Goal: Information Seeking & Learning: Check status

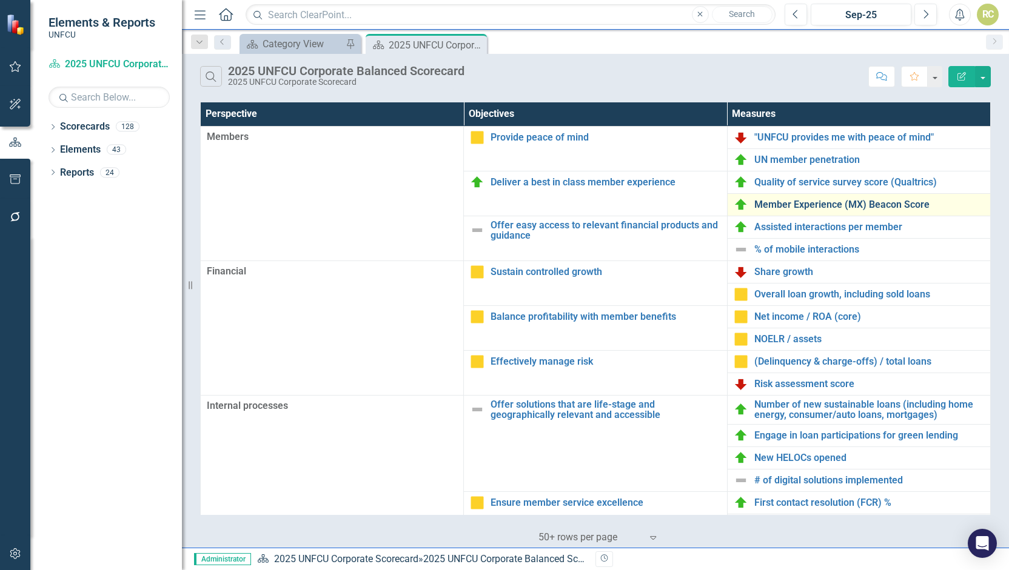
click at [775, 208] on link "Member Experience (MX) Beacon Score" at bounding box center [869, 204] width 230 height 11
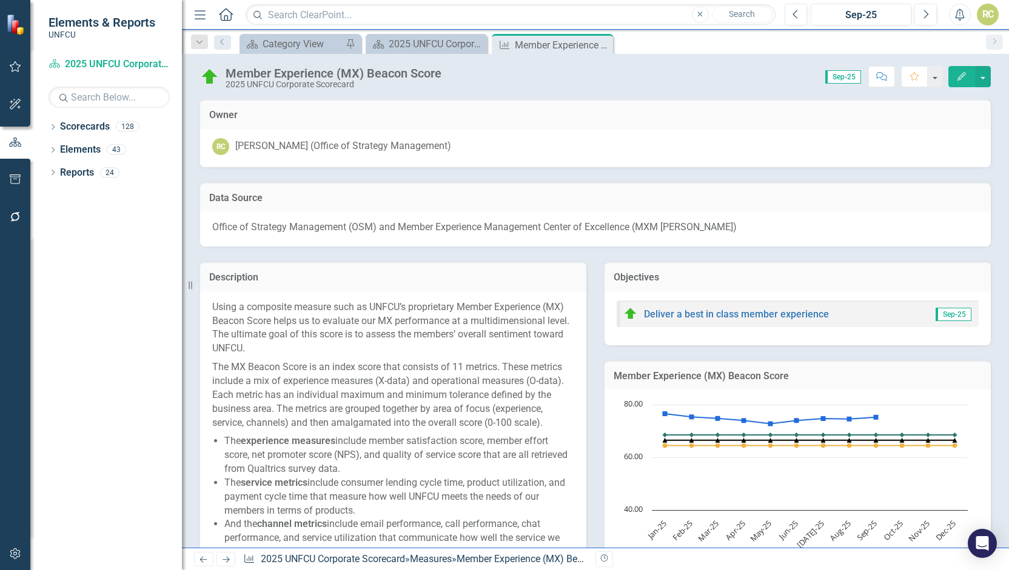
scroll to position [732, 0]
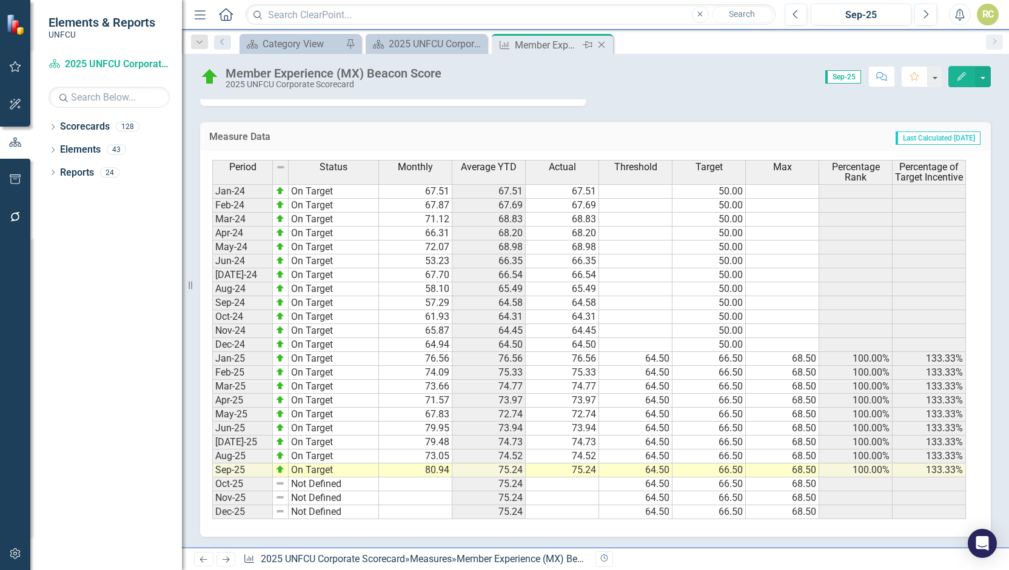
click at [600, 44] on icon "Close" at bounding box center [601, 45] width 12 height 10
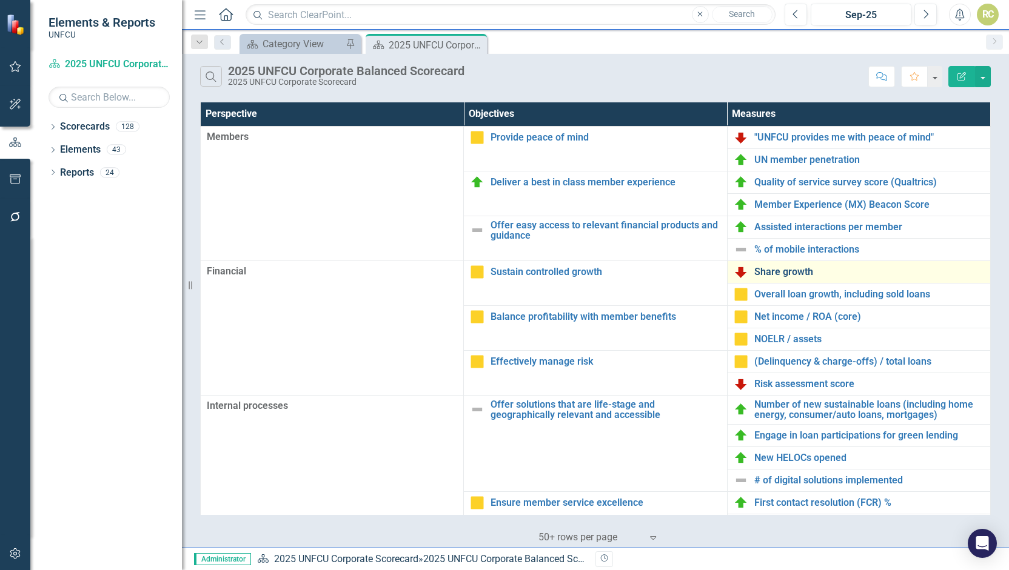
click at [793, 271] on link "Share growth" at bounding box center [869, 272] width 230 height 11
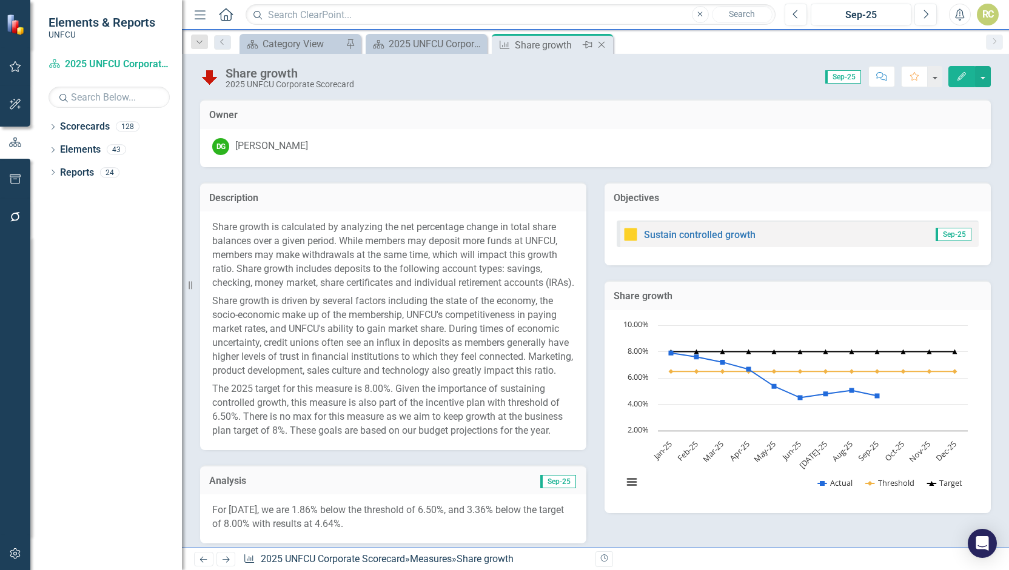
click at [603, 45] on icon "Close" at bounding box center [601, 45] width 12 height 10
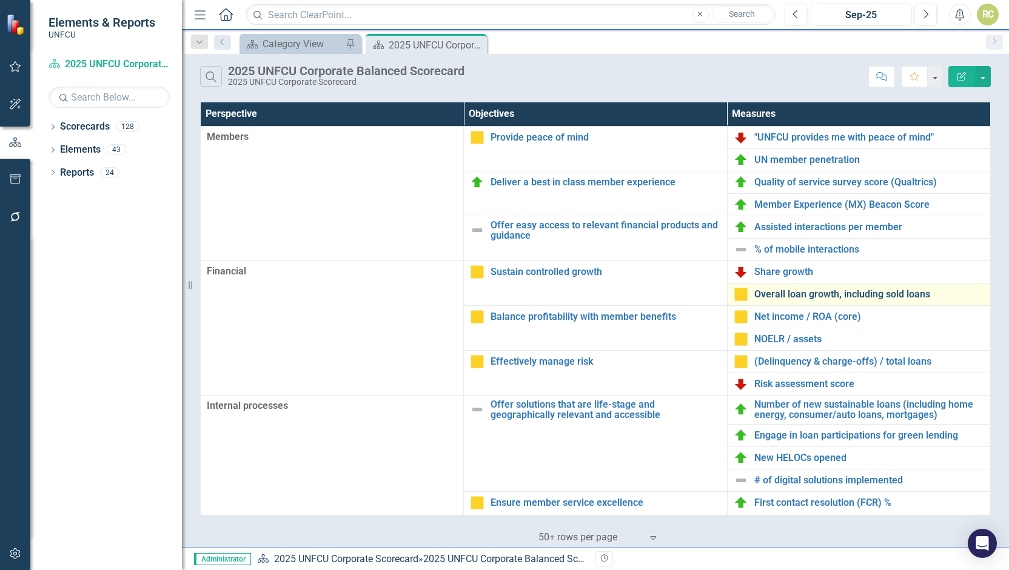
click at [769, 296] on link "Overall loan growth, including sold loans" at bounding box center [869, 294] width 230 height 11
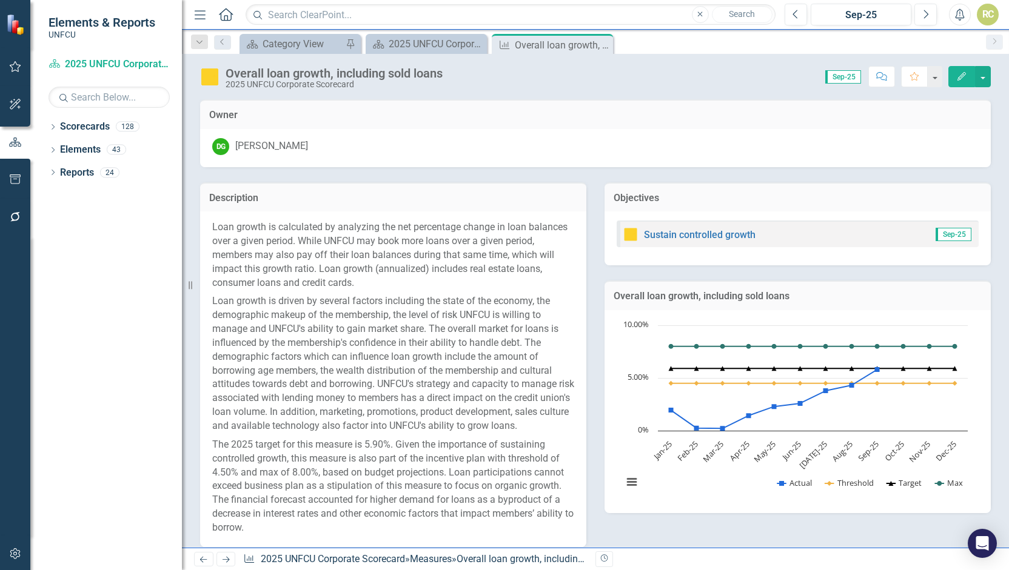
scroll to position [628, 0]
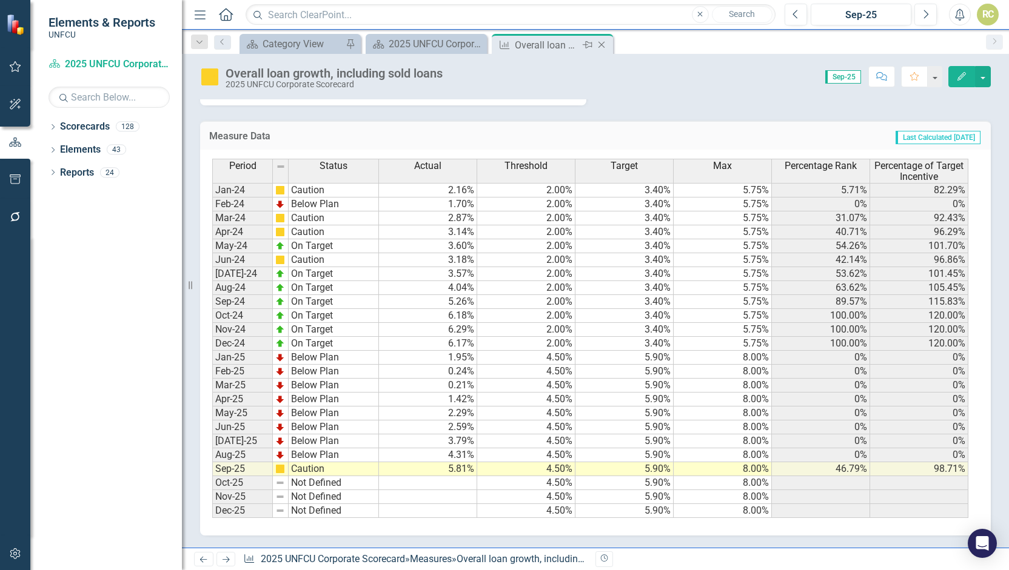
click at [601, 42] on icon "Close" at bounding box center [601, 45] width 12 height 10
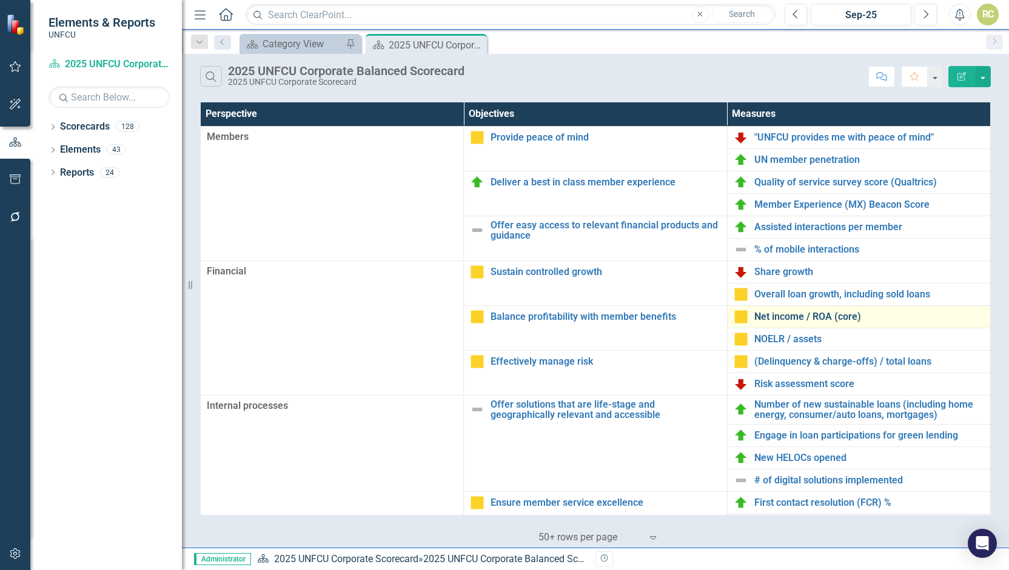
click at [764, 314] on link "Net income / ROA (core)" at bounding box center [869, 317] width 230 height 11
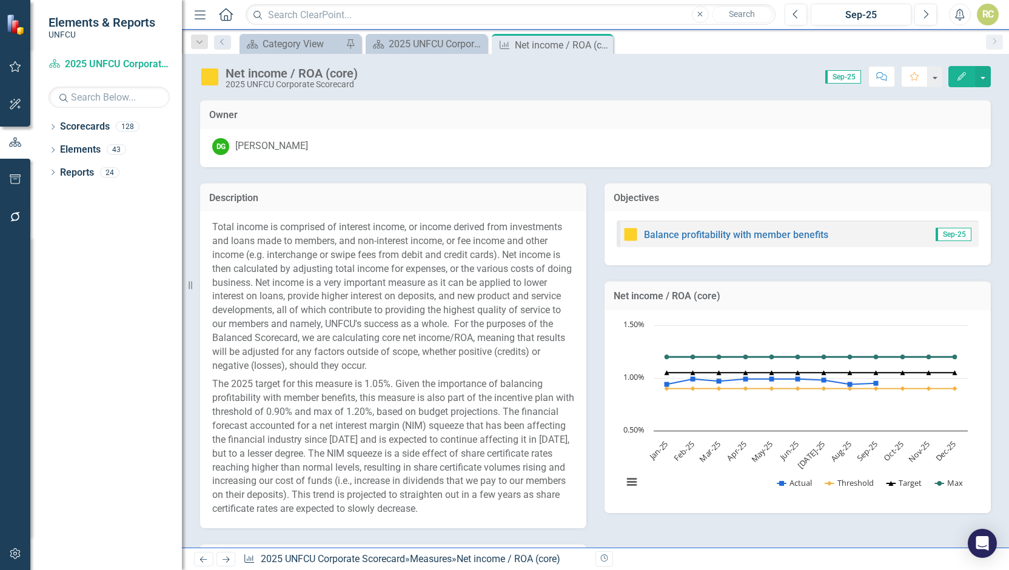
scroll to position [595, 0]
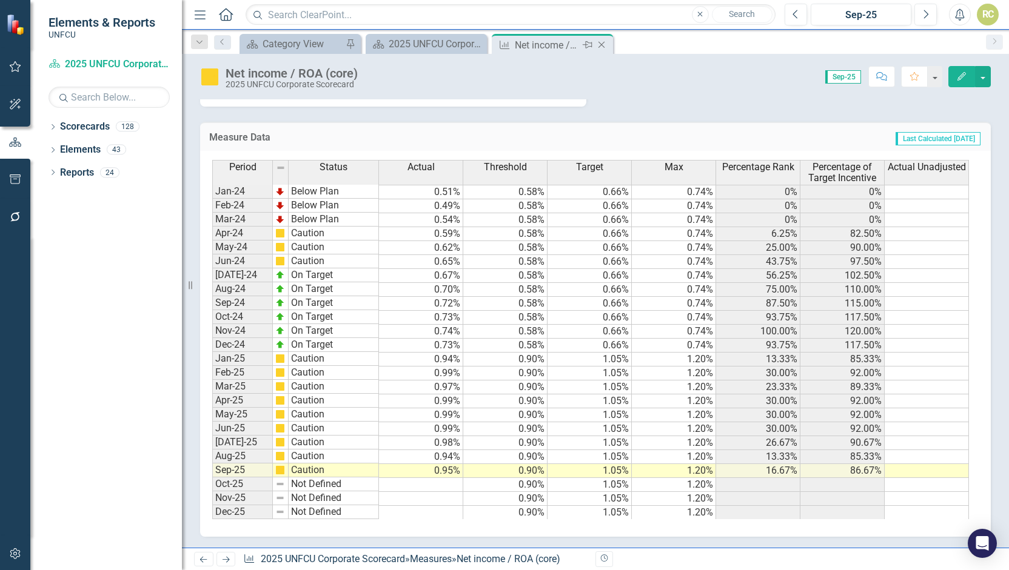
click at [600, 45] on icon "Close" at bounding box center [601, 45] width 12 height 10
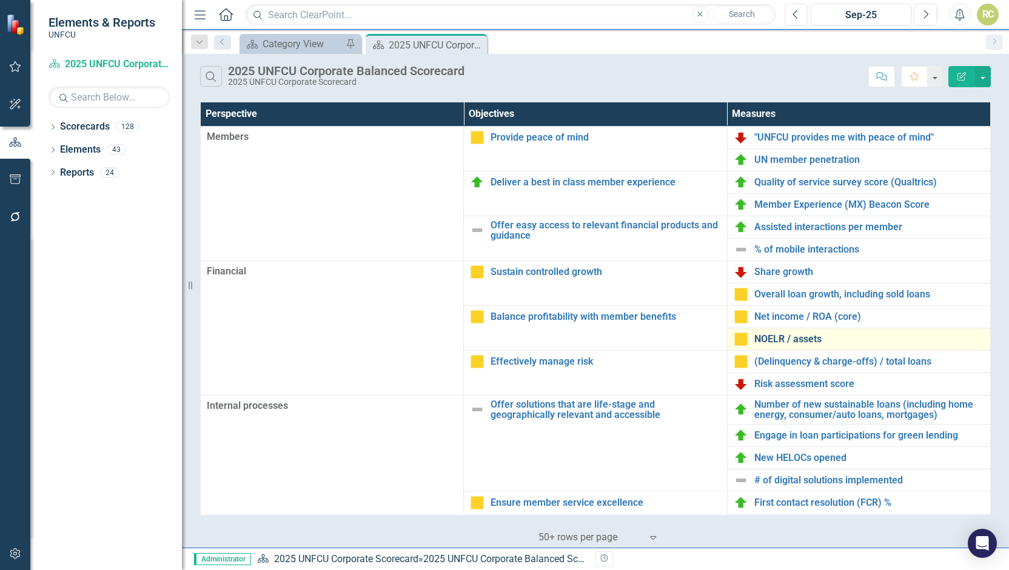
click at [759, 342] on link "NOELR / assets" at bounding box center [869, 339] width 230 height 11
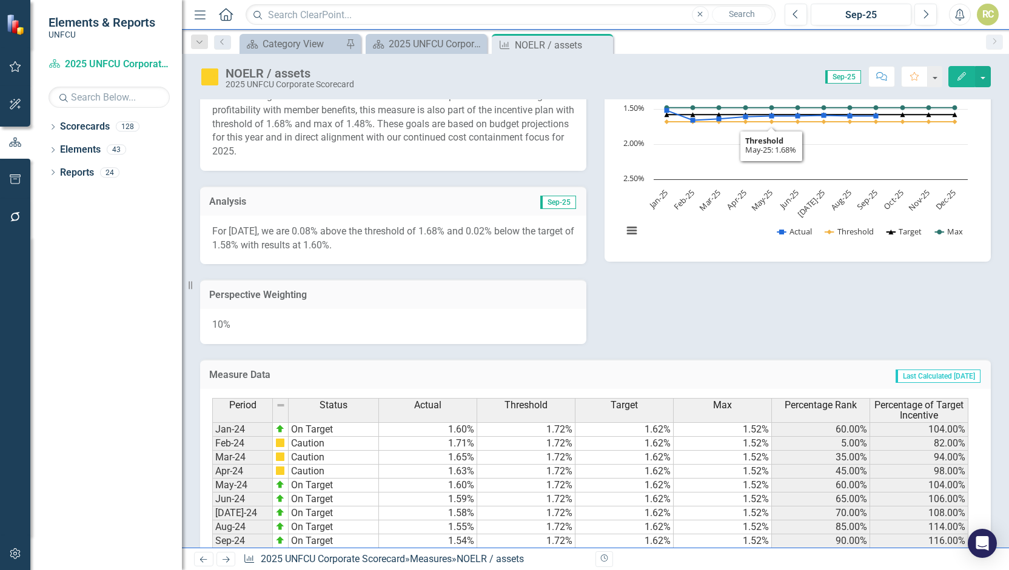
scroll to position [490, 0]
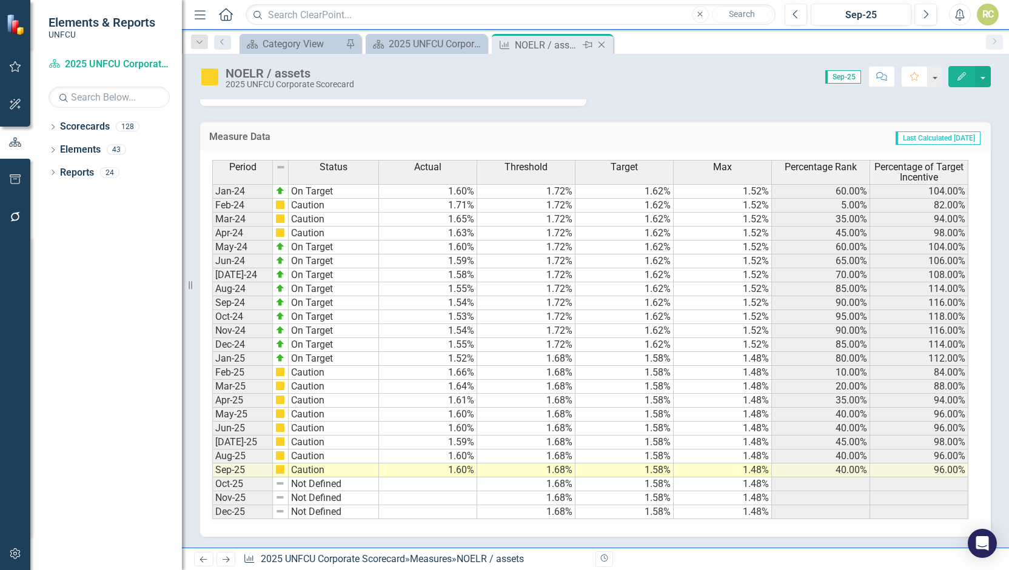
click at [601, 42] on icon "Close" at bounding box center [601, 45] width 12 height 10
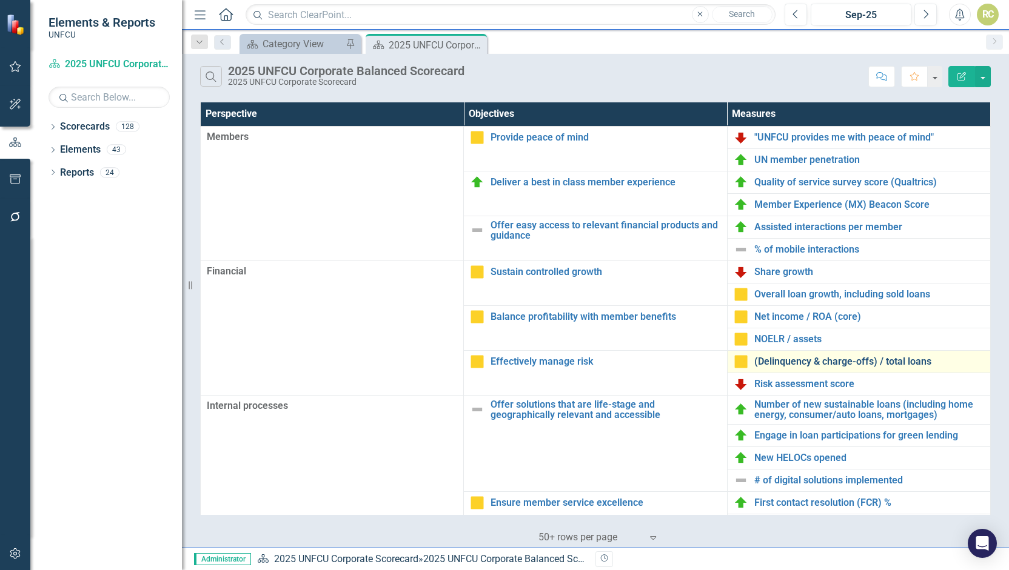
click at [797, 363] on link "(Delinquency & charge-offs) / total loans" at bounding box center [869, 361] width 230 height 11
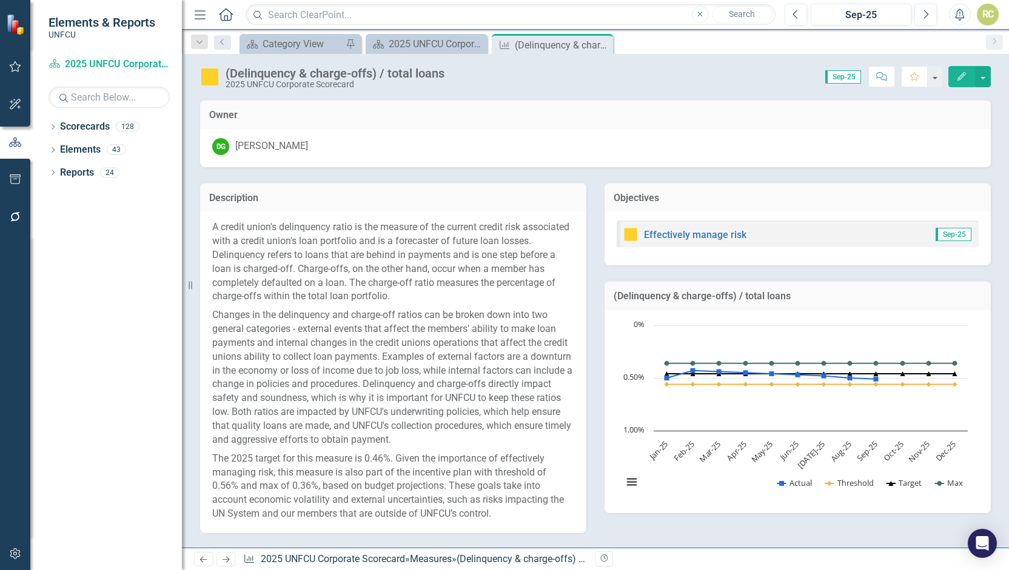
scroll to position [587, 0]
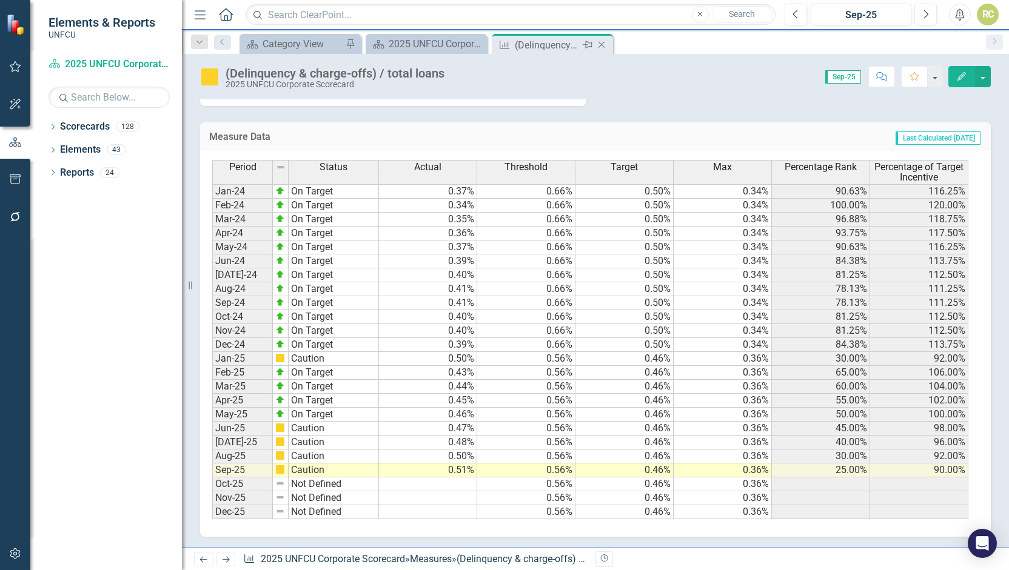
click at [601, 47] on icon "Close" at bounding box center [601, 45] width 12 height 10
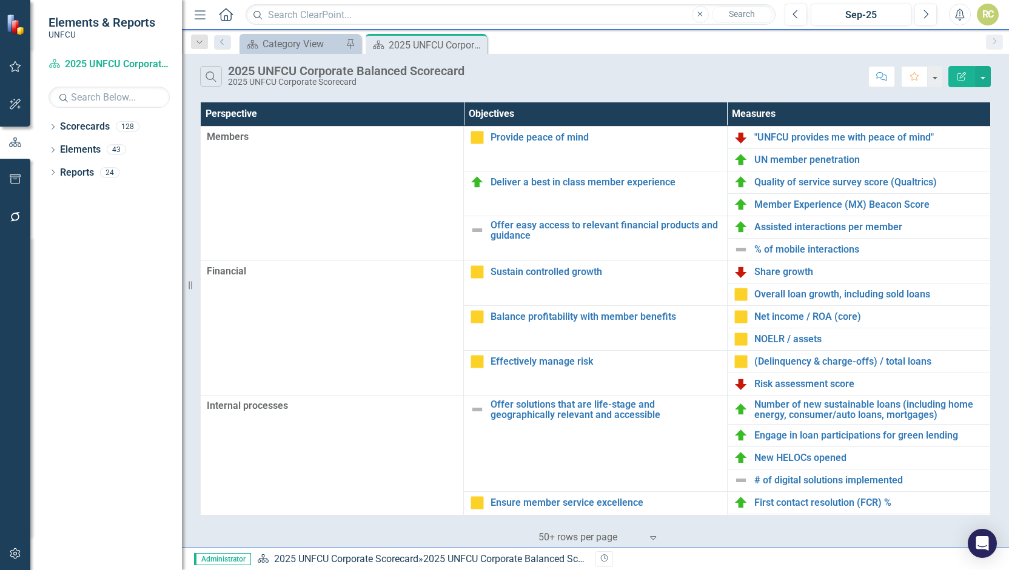
scroll to position [247, 0]
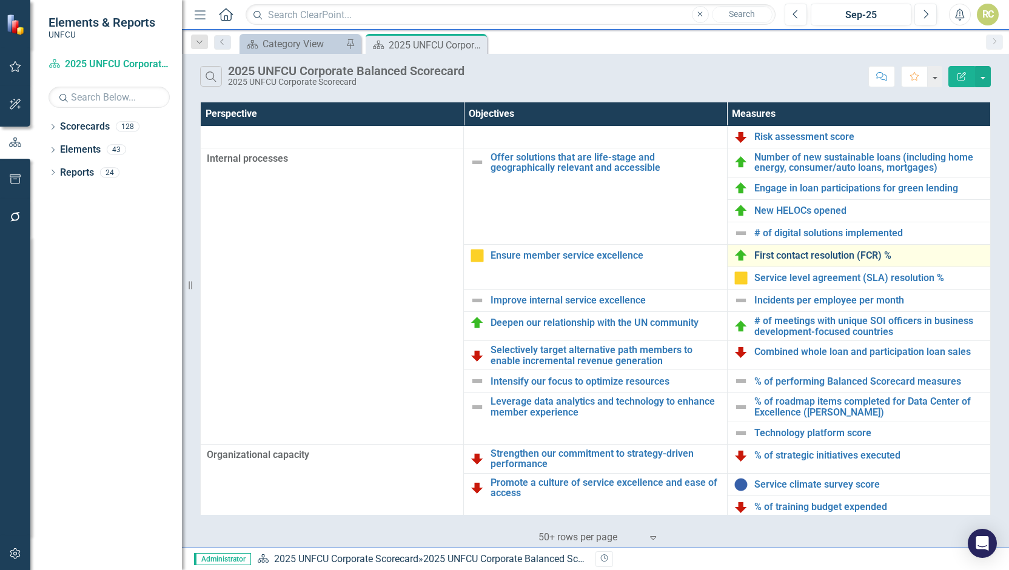
click at [840, 250] on link "First contact resolution (FCR) %" at bounding box center [869, 255] width 230 height 11
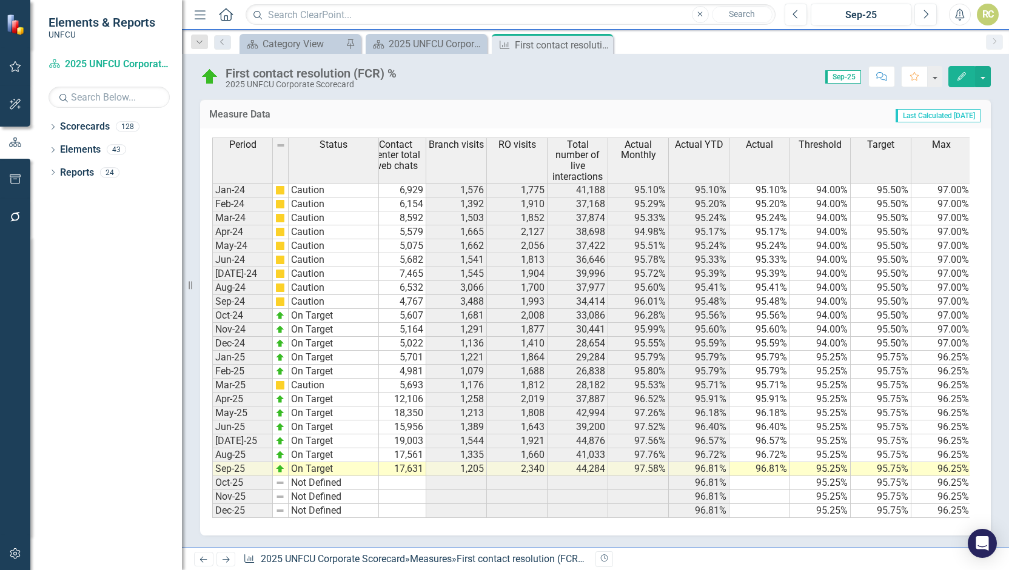
scroll to position [0, 258]
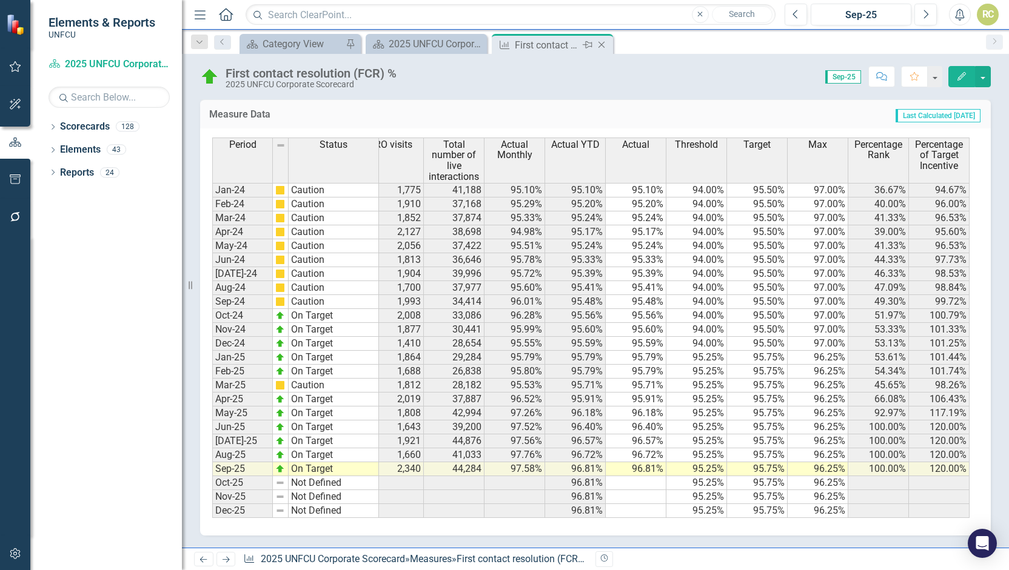
click at [601, 43] on icon "Close" at bounding box center [601, 45] width 12 height 10
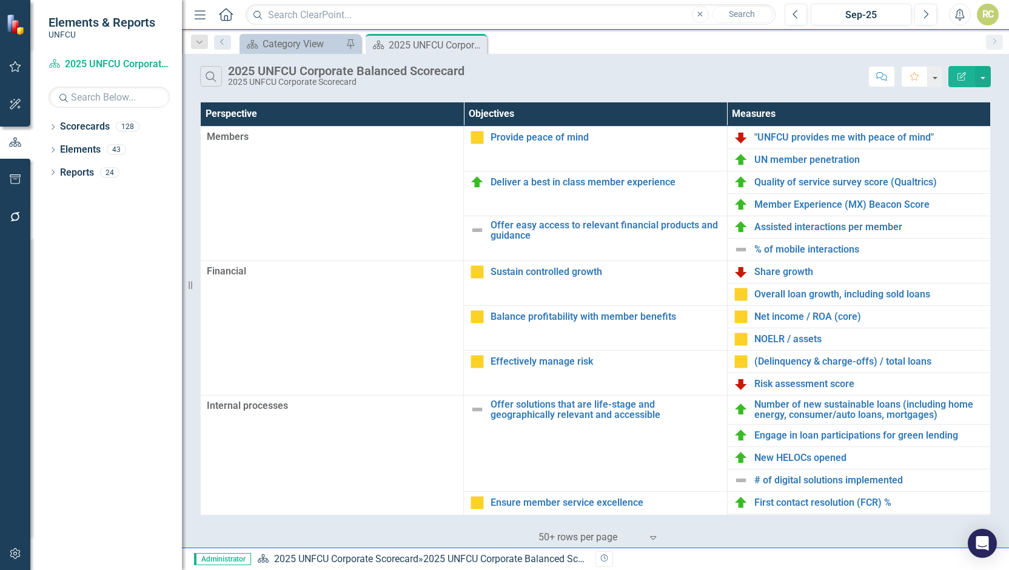
scroll to position [247, 0]
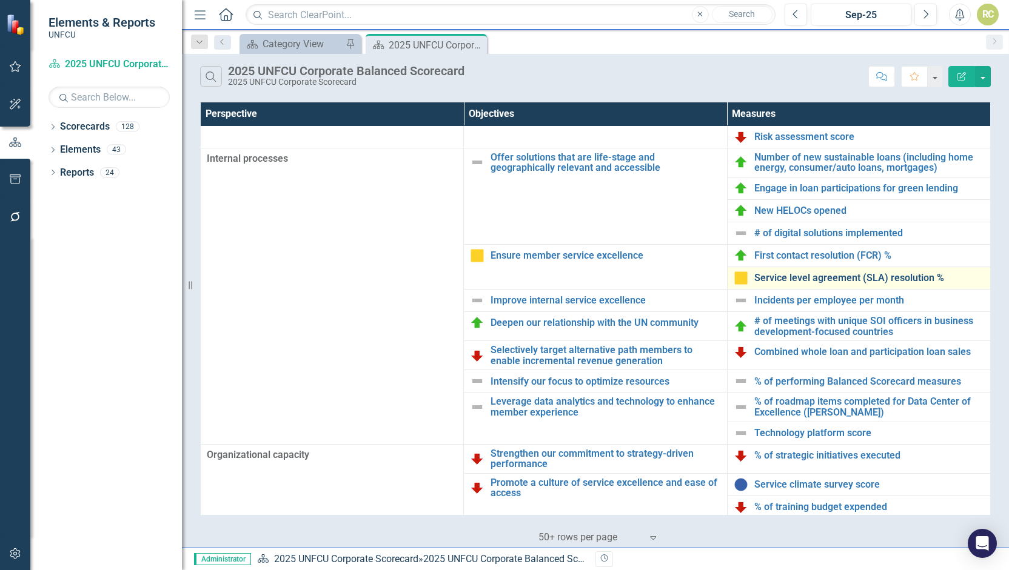
click at [814, 273] on link "Service level agreement (SLA) resolution %" at bounding box center [869, 278] width 230 height 11
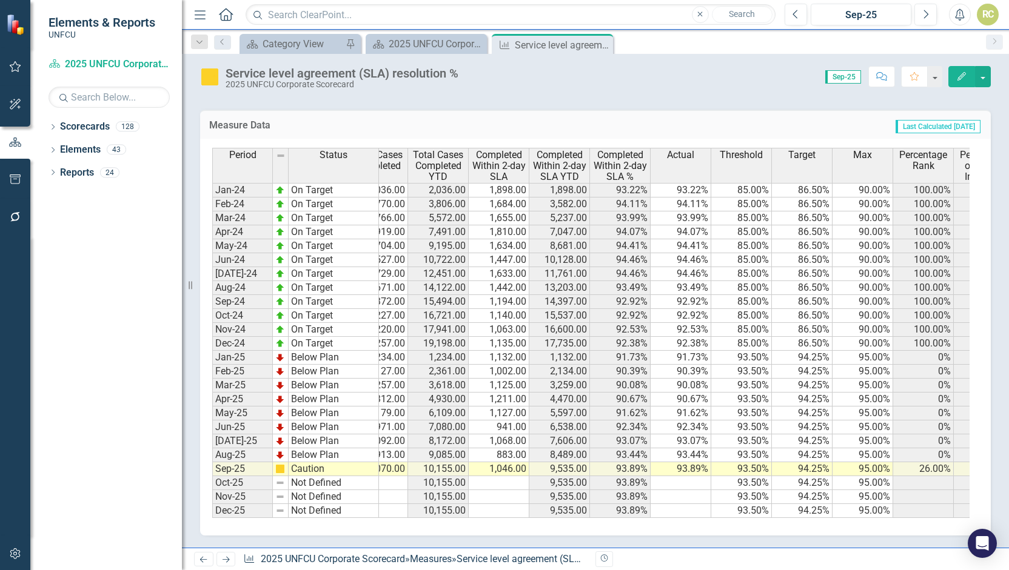
scroll to position [0, 198]
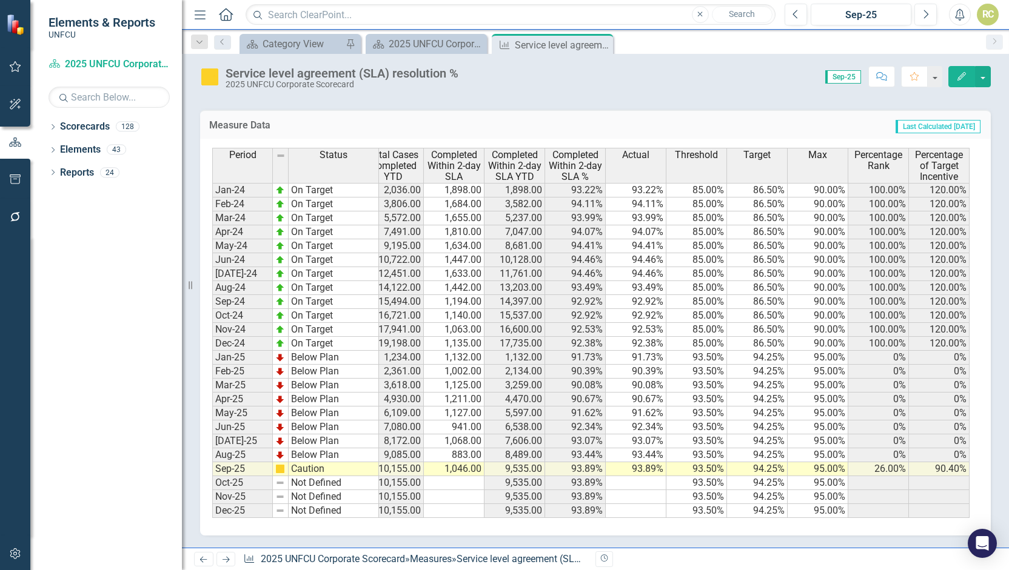
drag, startPoint x: 601, startPoint y: 47, endPoint x: 595, endPoint y: 2, distance: 44.6
click at [0, 0] on icon "Close" at bounding box center [0, 0] width 0 height 0
